Goal: Obtain resource: Download file/media

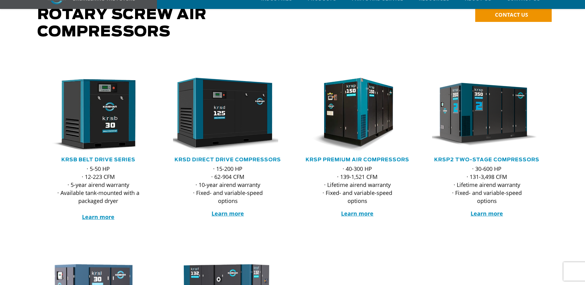
scroll to position [93, 0]
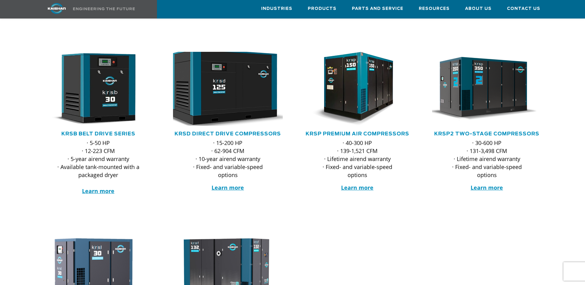
click at [216, 83] on img at bounding box center [223, 88] width 121 height 81
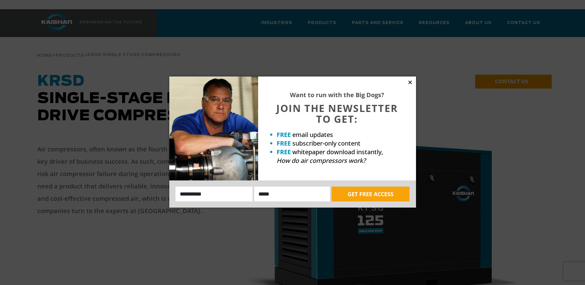
click at [410, 81] on icon at bounding box center [410, 83] width 6 height 6
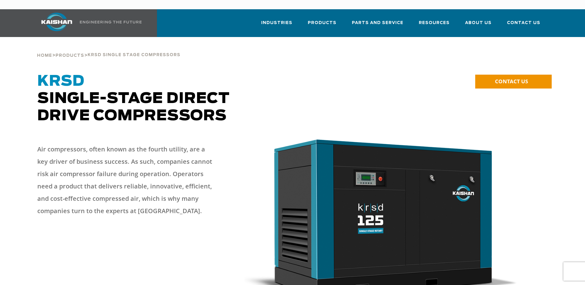
click at [516, 96] on div "**********" at bounding box center [491, 92] width 119 height 38
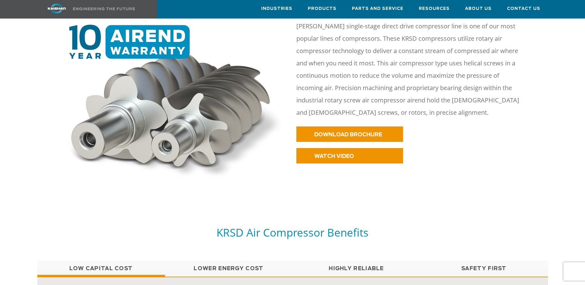
scroll to position [308, 0]
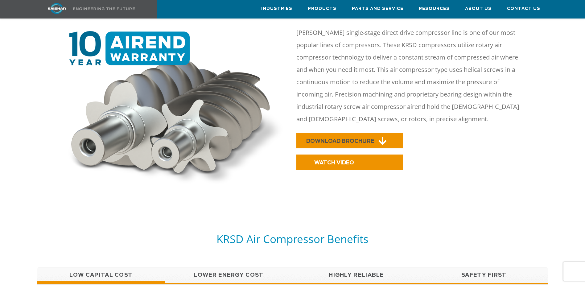
click at [349, 138] on span "DOWNLOAD BROCHURE" at bounding box center [340, 140] width 68 height 5
